Goal: Complete application form: Complete application form

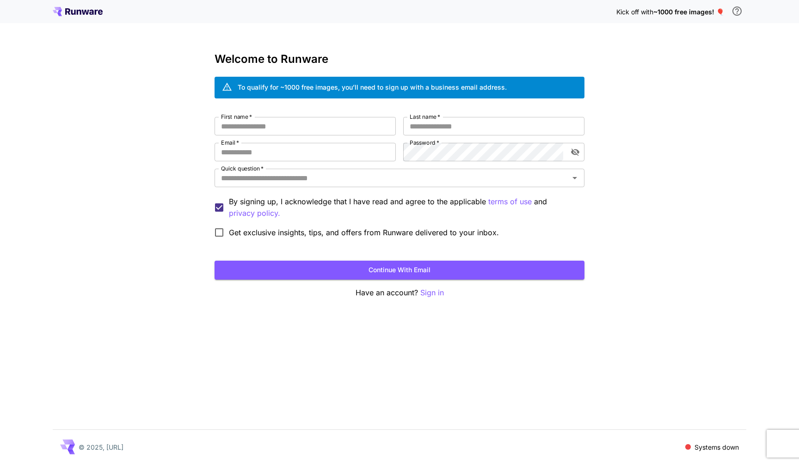
click at [705, 447] on p "Systems down" at bounding box center [717, 448] width 44 height 10
click at [688, 447] on span at bounding box center [689, 448] width 6 height 6
click at [682, 10] on span "~1000 free images! 🎈" at bounding box center [689, 12] width 71 height 8
click at [721, 12] on span "~1000 free images! 🎈" at bounding box center [689, 12] width 71 height 8
click at [422, 268] on button "Continue with email" at bounding box center [400, 270] width 370 height 19
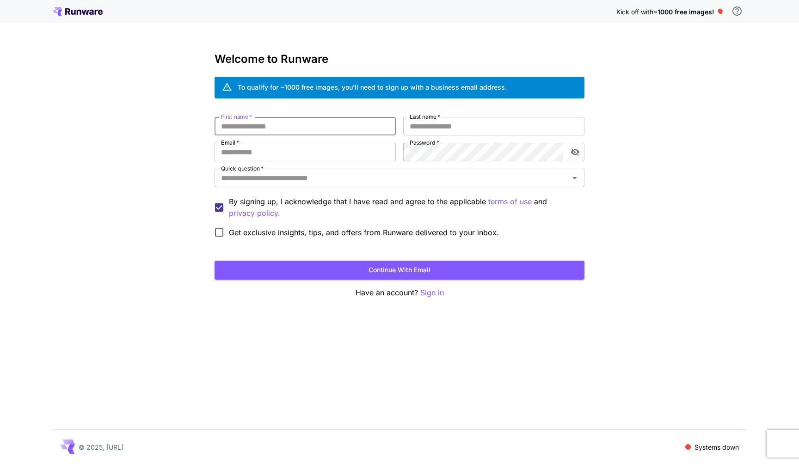
click at [267, 120] on input "First name   *" at bounding box center [305, 126] width 181 height 19
type input "*"
click at [215, 261] on button "Continue with email" at bounding box center [400, 270] width 370 height 19
click at [244, 126] on input "*" at bounding box center [305, 126] width 181 height 19
type input "*"
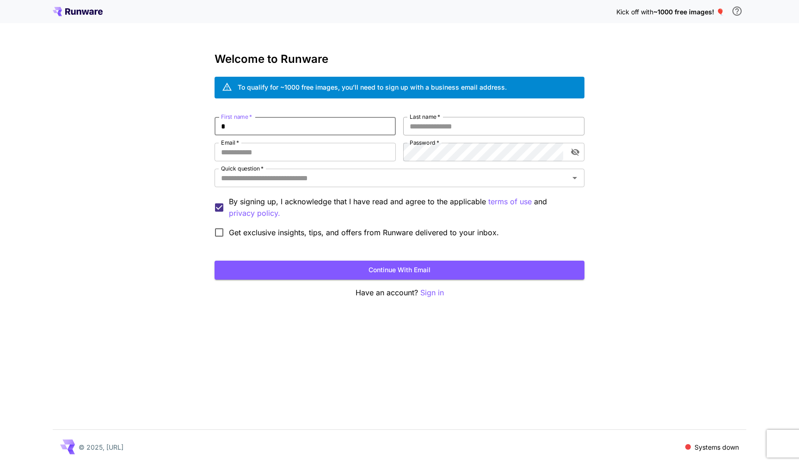
type input "*"
click at [447, 130] on input "Last name   *" at bounding box center [493, 126] width 181 height 19
type input "*"
click at [283, 153] on input "Email   *" at bounding box center [305, 152] width 181 height 19
click at [290, 155] on input "Email   *" at bounding box center [305, 152] width 181 height 19
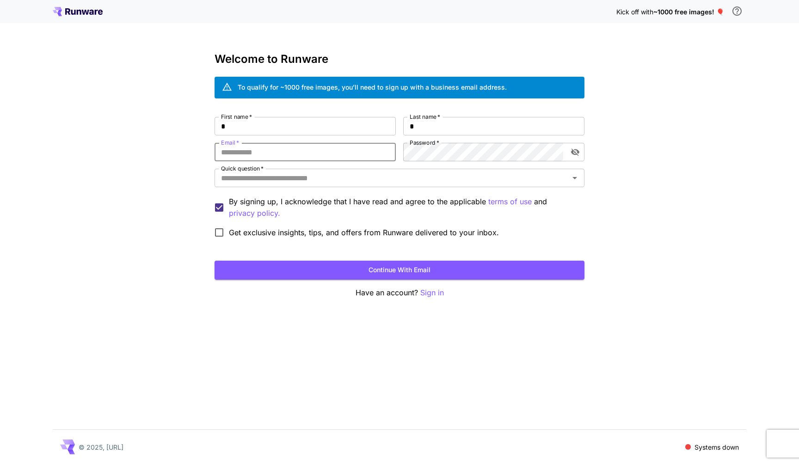
click at [290, 155] on input "Email   *" at bounding box center [305, 152] width 181 height 19
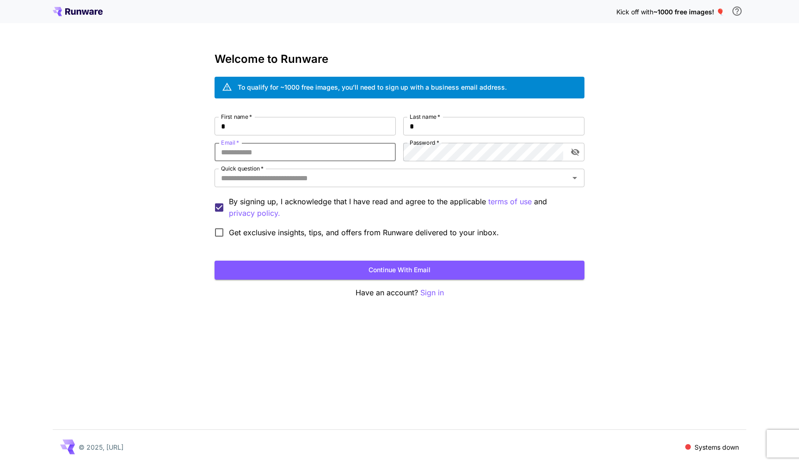
click at [290, 155] on input "Email   *" at bounding box center [305, 152] width 181 height 19
click at [322, 152] on input "Email   *" at bounding box center [305, 152] width 181 height 19
click at [265, 156] on input "Email   *" at bounding box center [305, 152] width 181 height 19
type input "**"
